Goal: Transaction & Acquisition: Purchase product/service

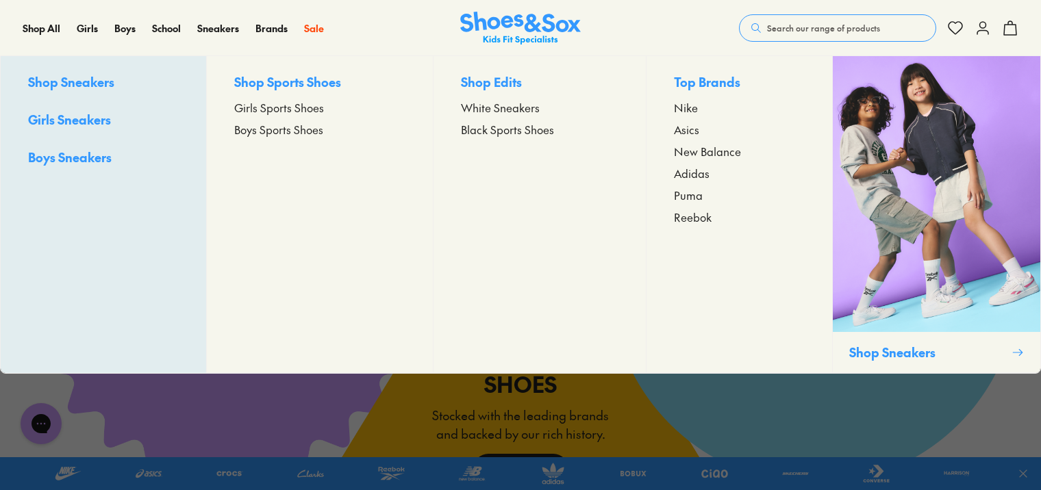
scroll to position [2671, 0]
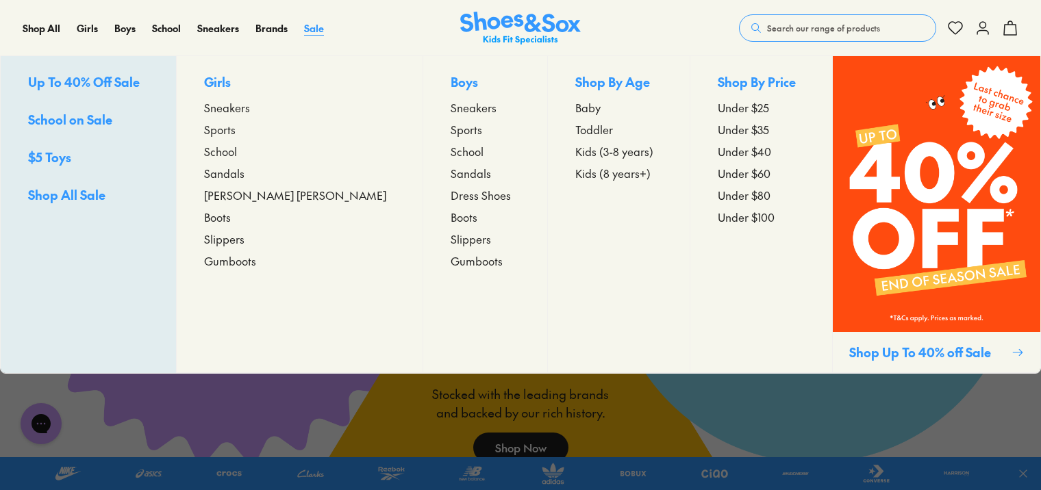
click at [310, 29] on span "Sale" at bounding box center [314, 28] width 20 height 14
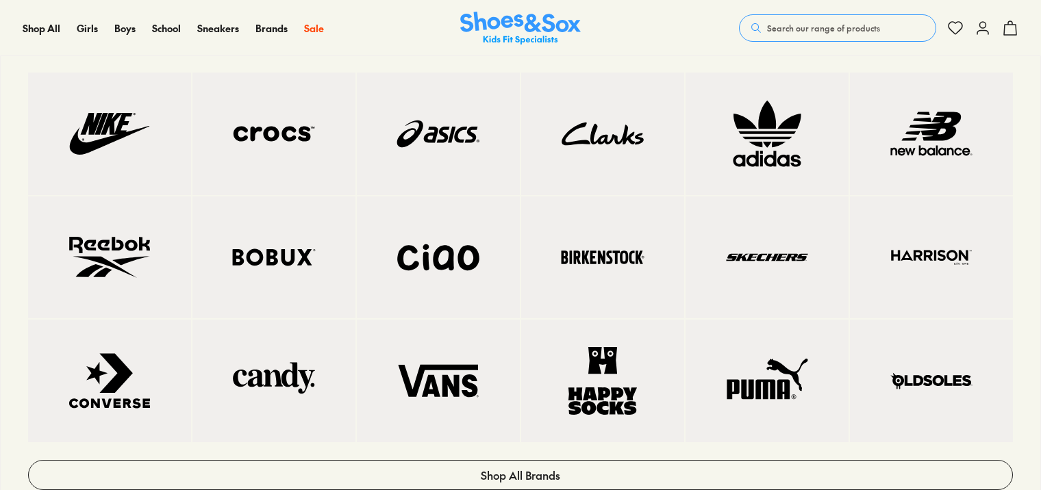
scroll to position [616, 0]
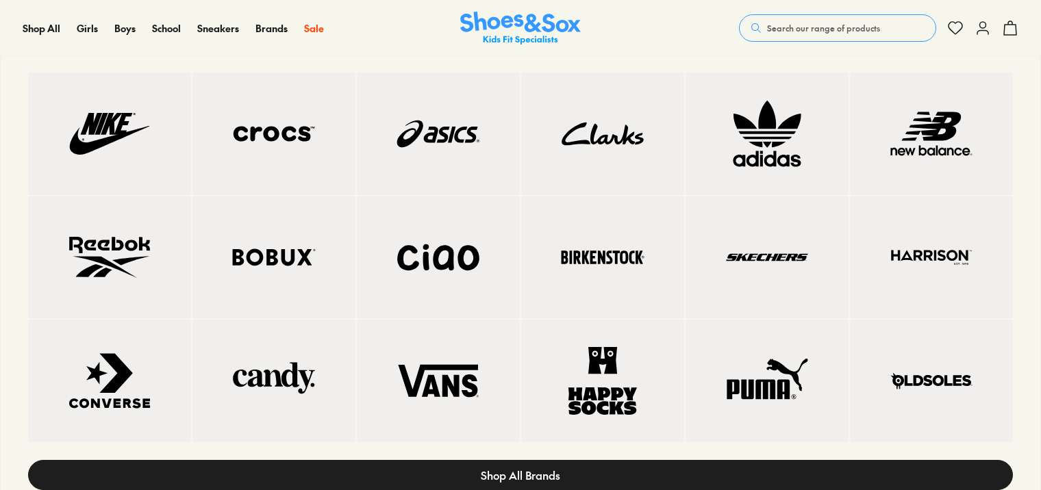
click at [526, 477] on span "Shop All Brands" at bounding box center [520, 475] width 79 height 16
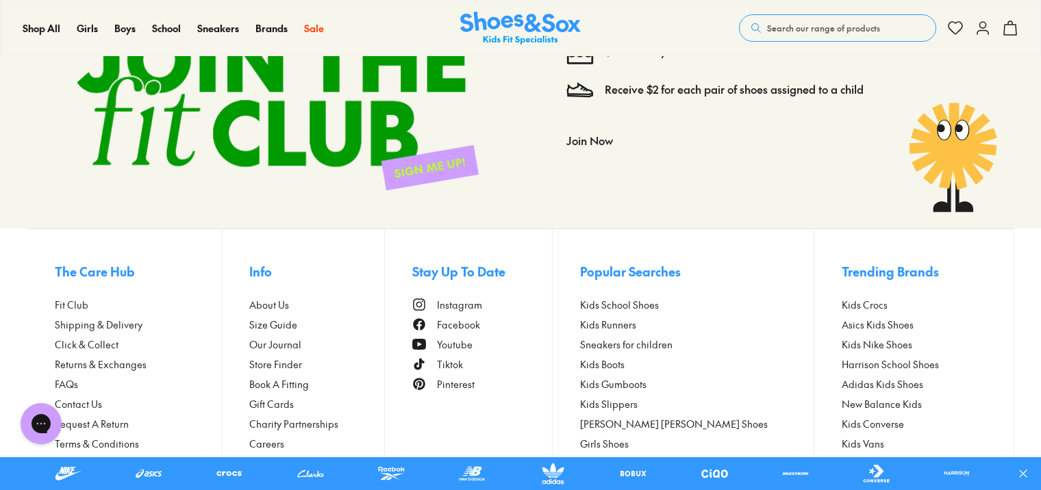
scroll to position [2582, 0]
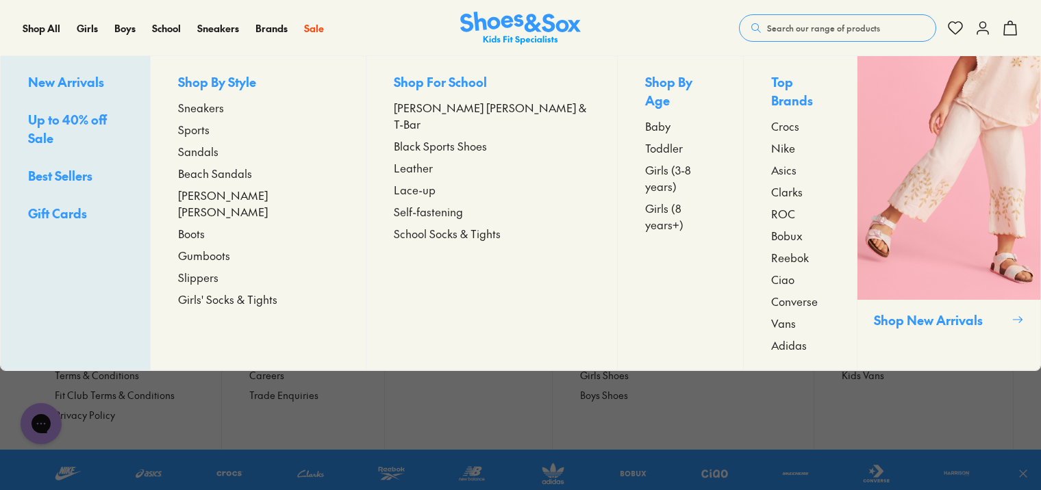
click at [645, 140] on span "Toddler" at bounding box center [664, 148] width 38 height 16
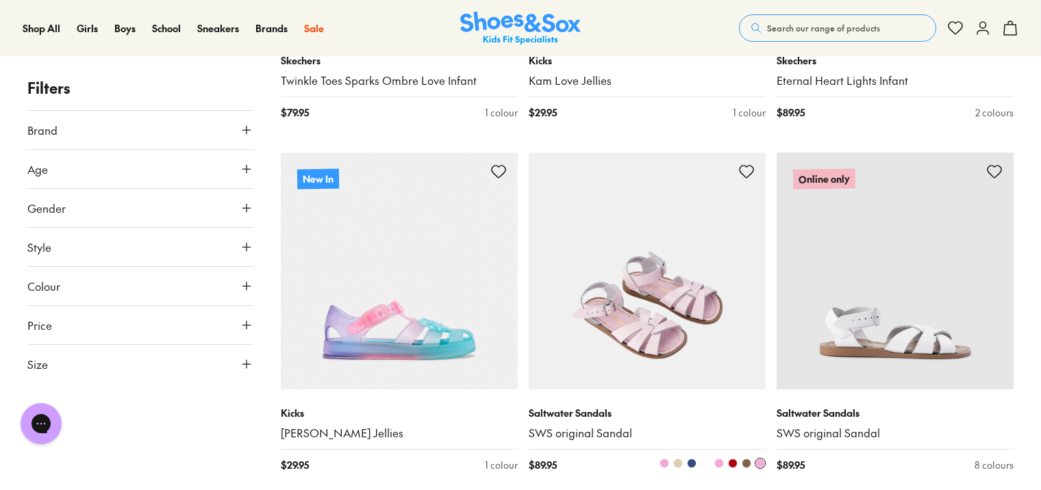
scroll to position [3082, 0]
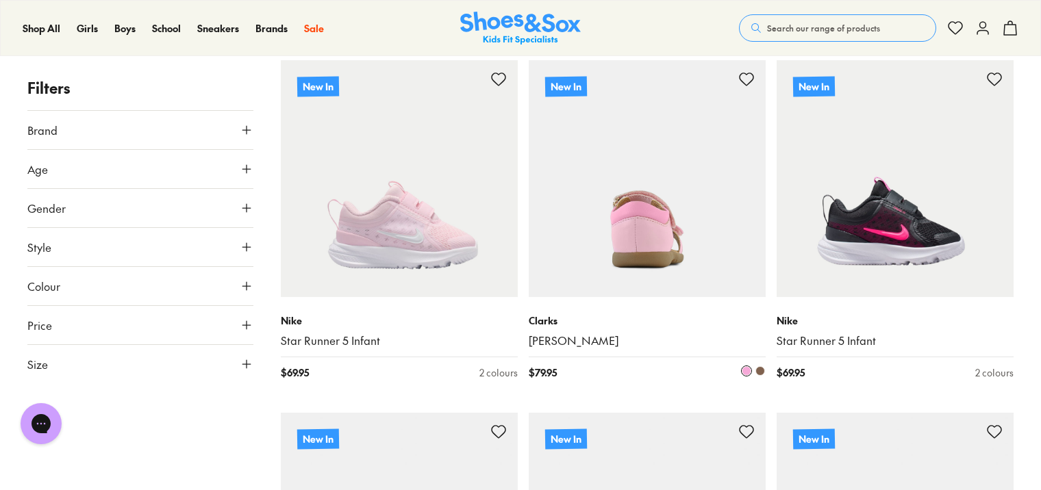
scroll to position [3766, 0]
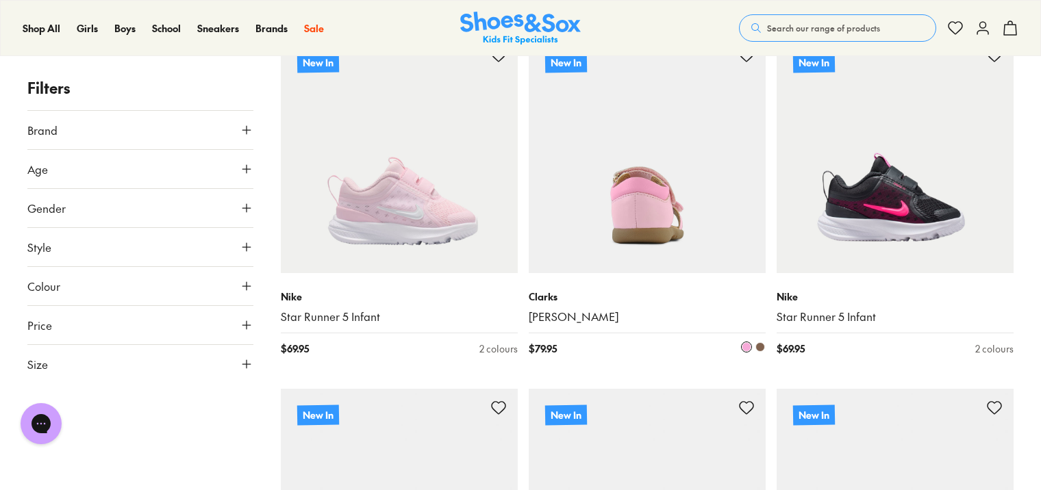
click at [632, 199] on img at bounding box center [647, 154] width 237 height 237
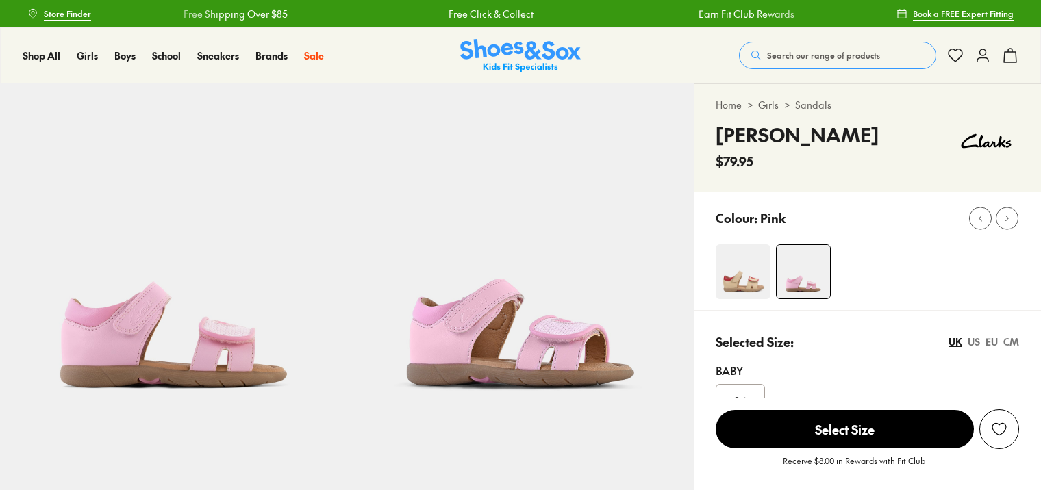
click at [764, 256] on img at bounding box center [743, 271] width 55 height 55
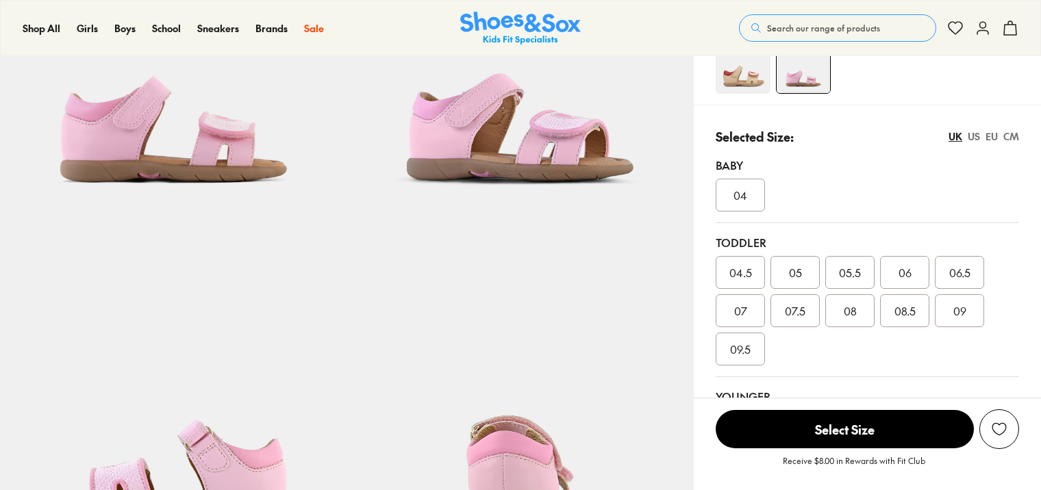
select select "*"
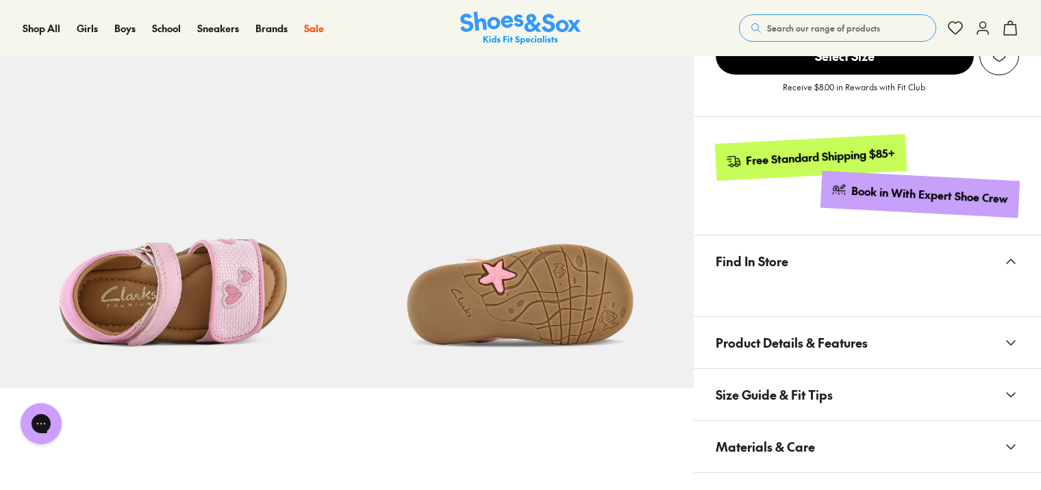
scroll to position [753, 0]
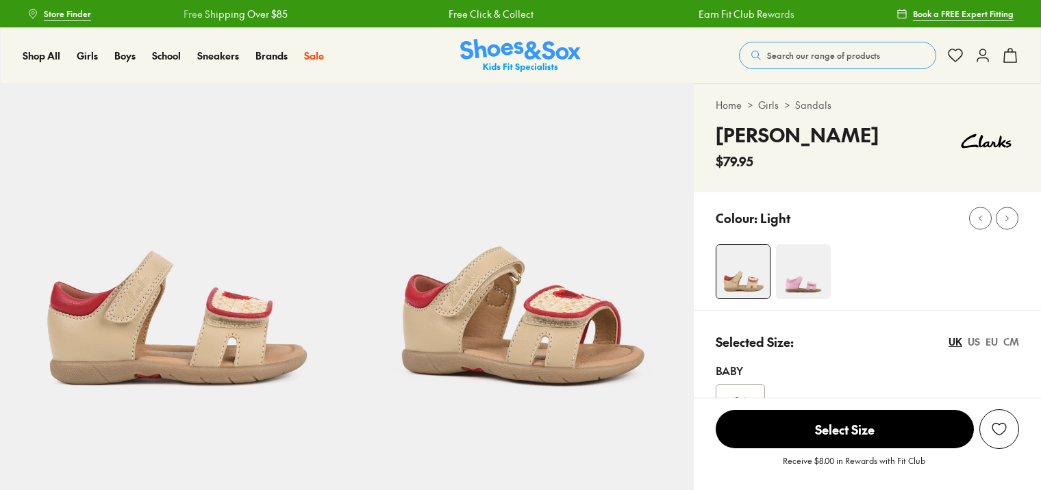
select select "*"
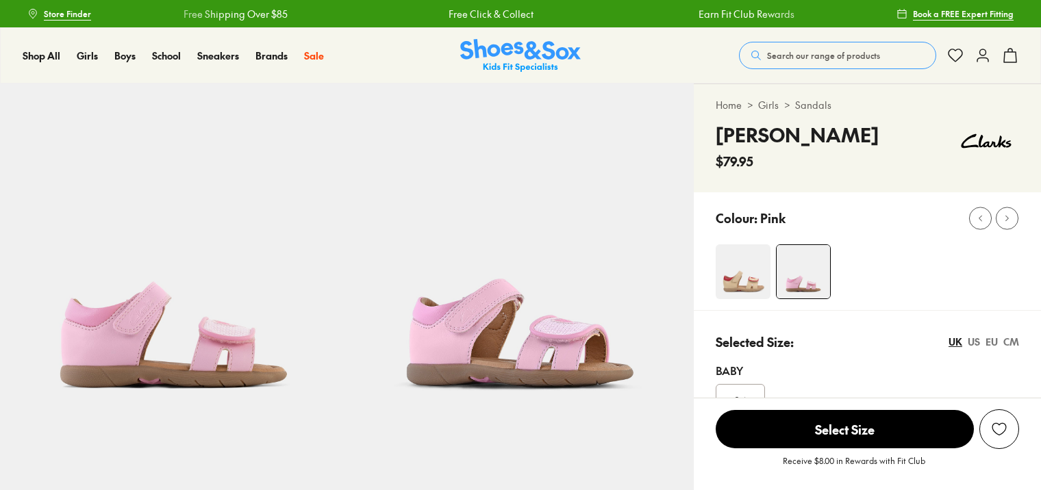
select select "*"
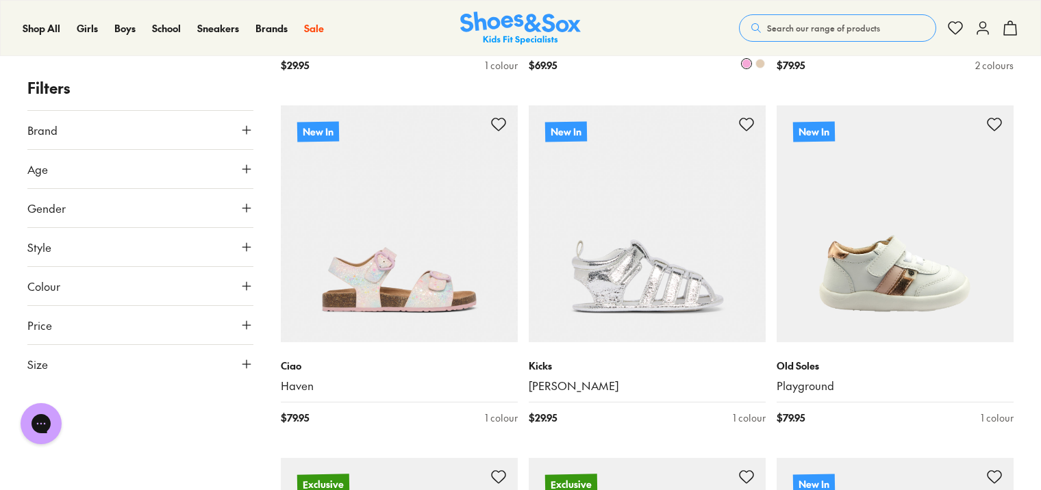
scroll to position [5837, 0]
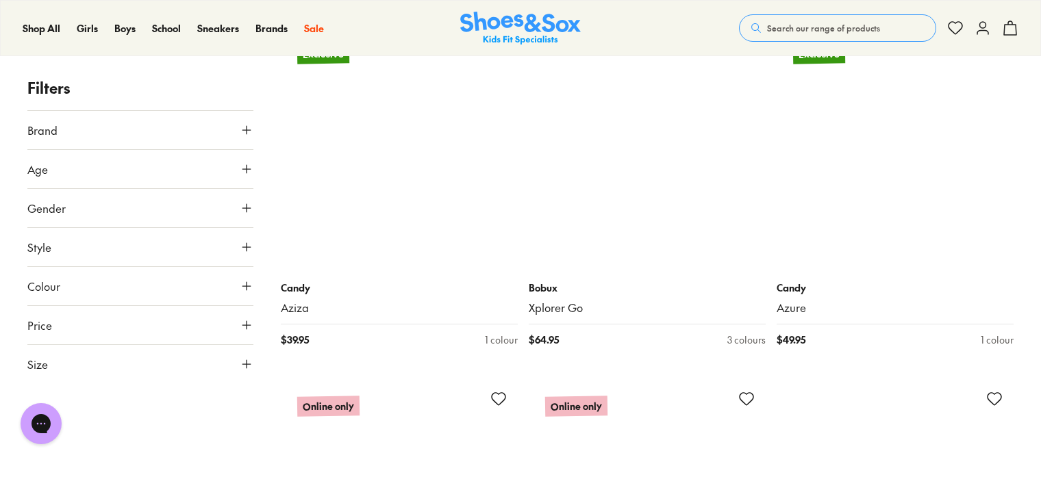
scroll to position [13302, 0]
